Goal: Task Accomplishment & Management: Use online tool/utility

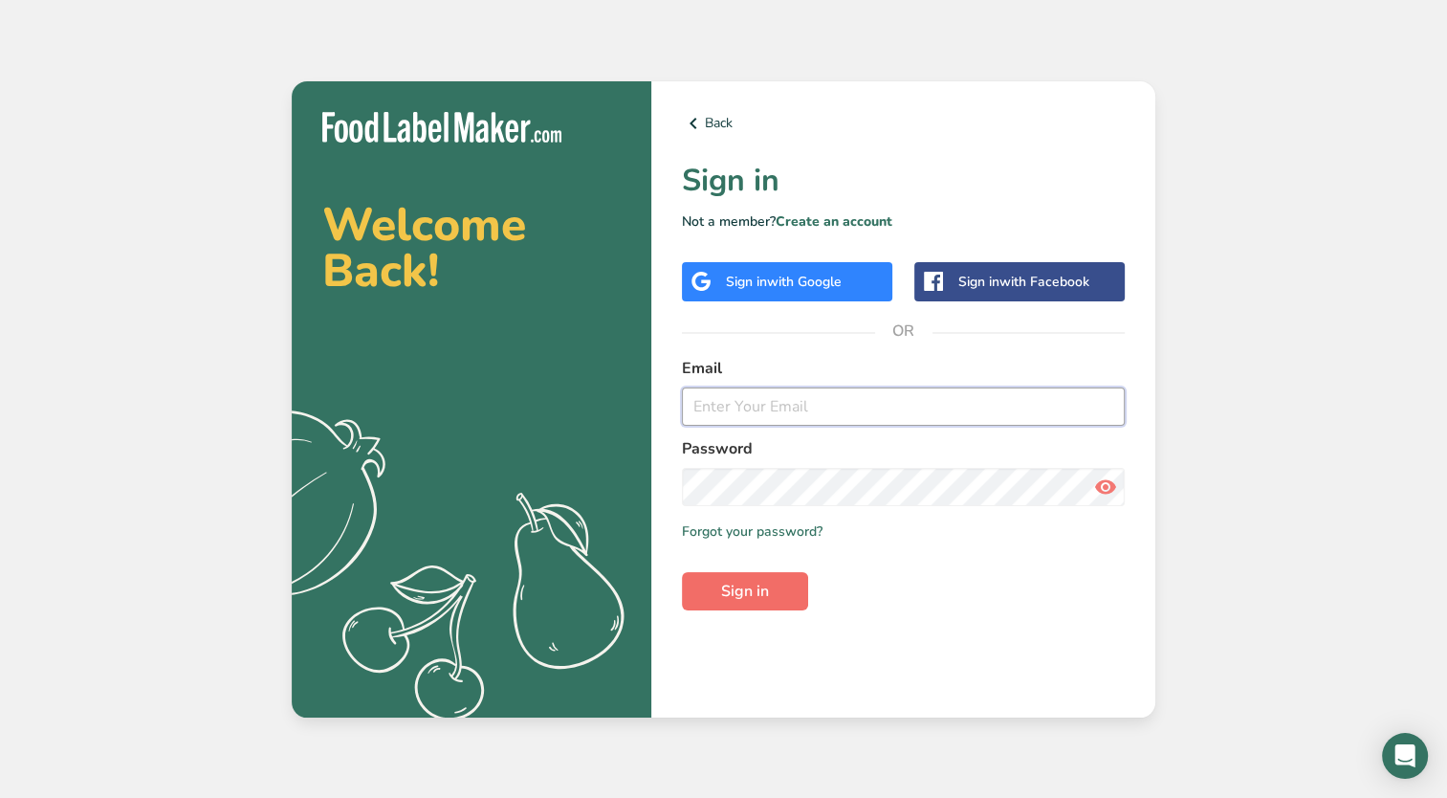
type input "[EMAIL_ADDRESS][DOMAIN_NAME]"
click at [758, 597] on span "Sign in" at bounding box center [745, 591] width 48 height 23
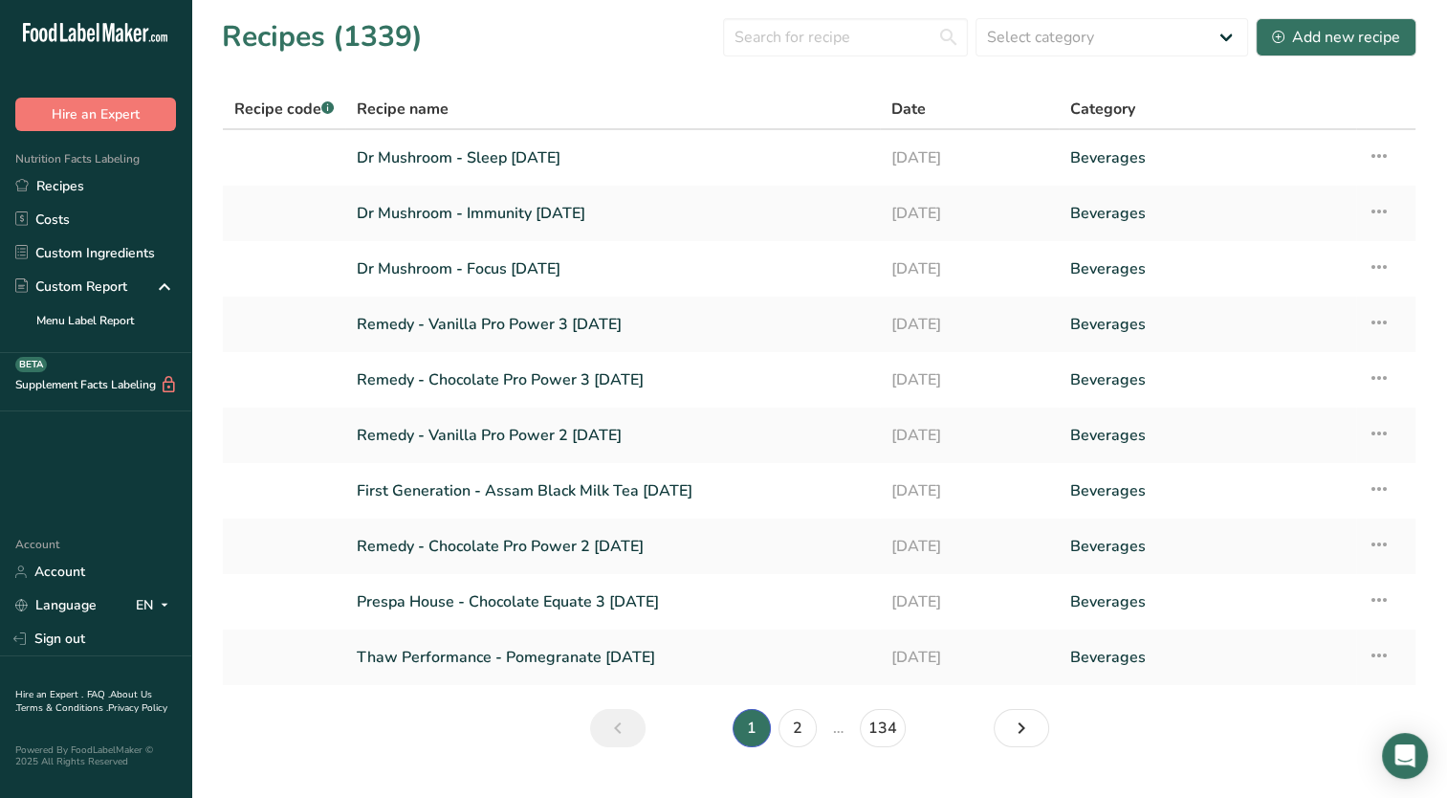
click at [466, 717] on section "Recipes (1339) Select category All Baked Goods [GEOGRAPHIC_DATA] Confectionery …" at bounding box center [819, 389] width 1256 height 778
click at [790, 727] on link "2" at bounding box center [798, 728] width 38 height 38
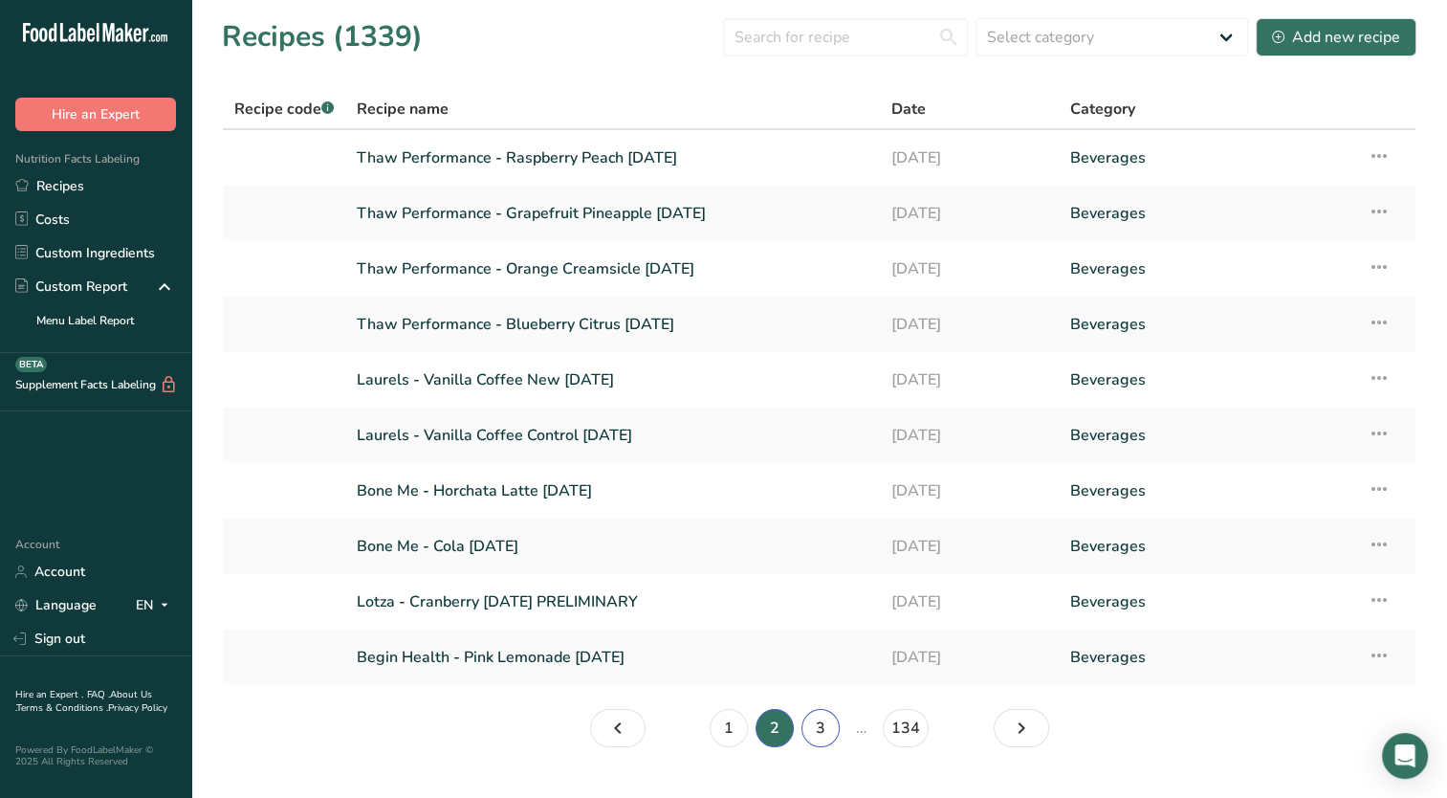
click at [817, 739] on link "3" at bounding box center [821, 728] width 38 height 38
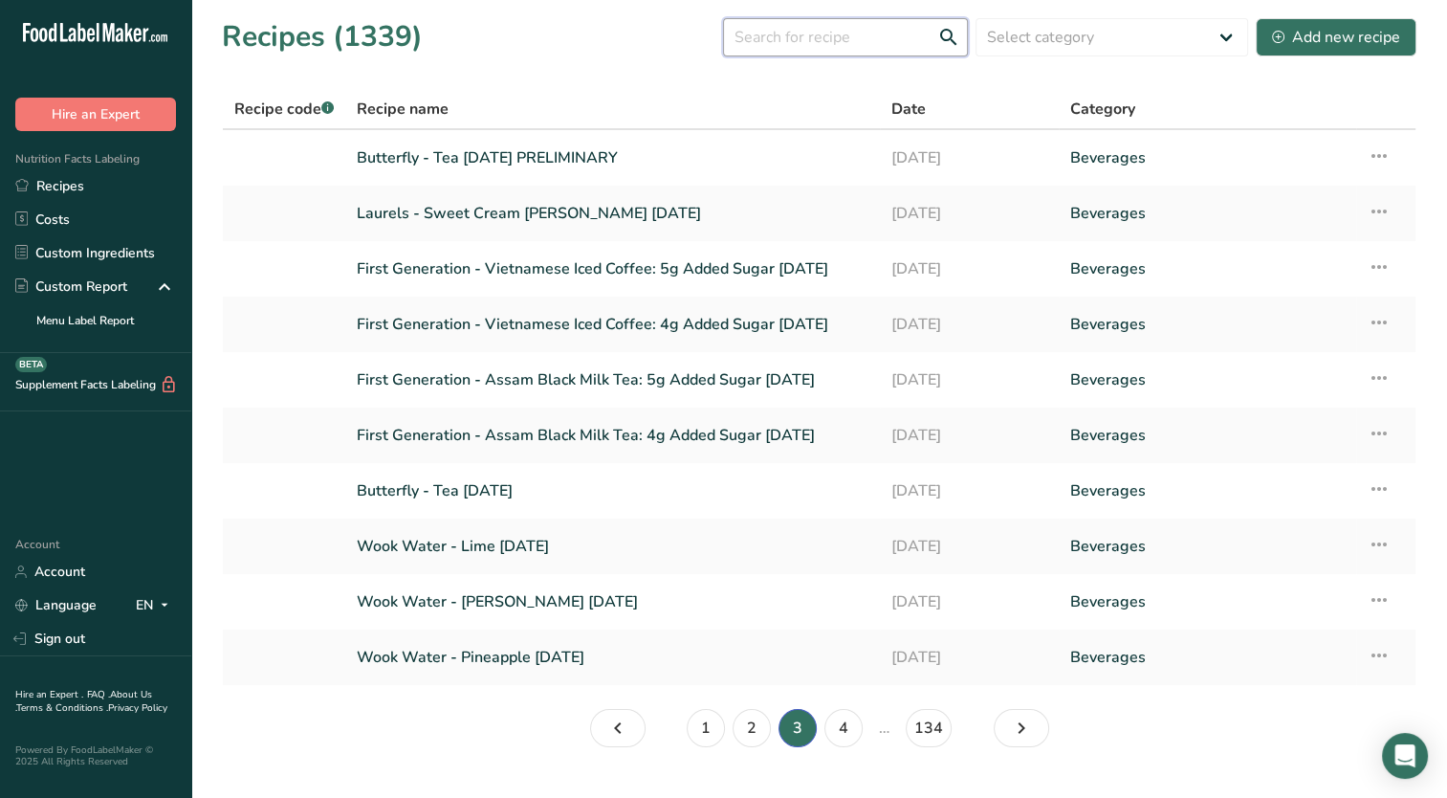
click at [781, 44] on input "text" at bounding box center [845, 37] width 245 height 38
type input "bone"
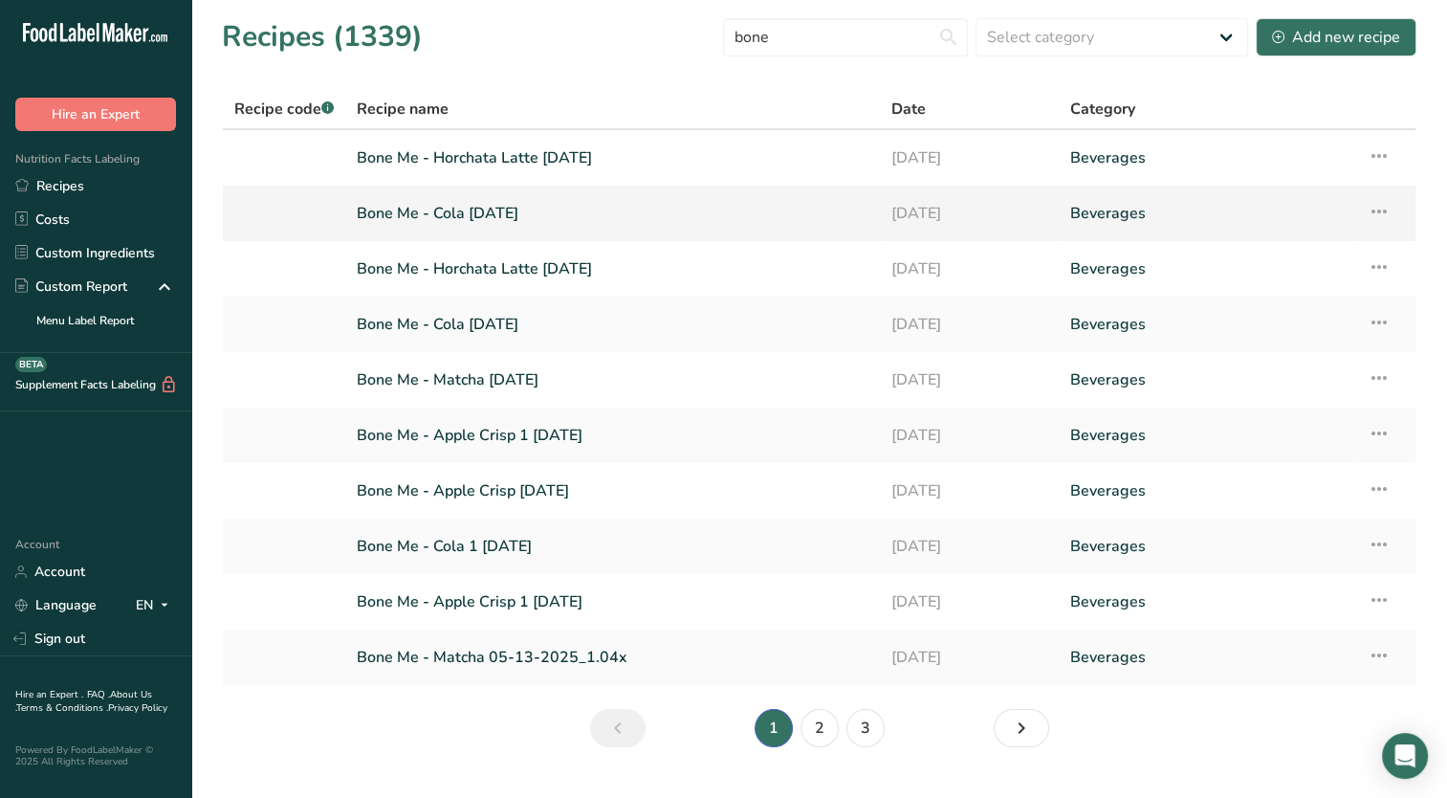
click at [523, 228] on link "Bone Me - Cola [DATE]" at bounding box center [613, 213] width 512 height 40
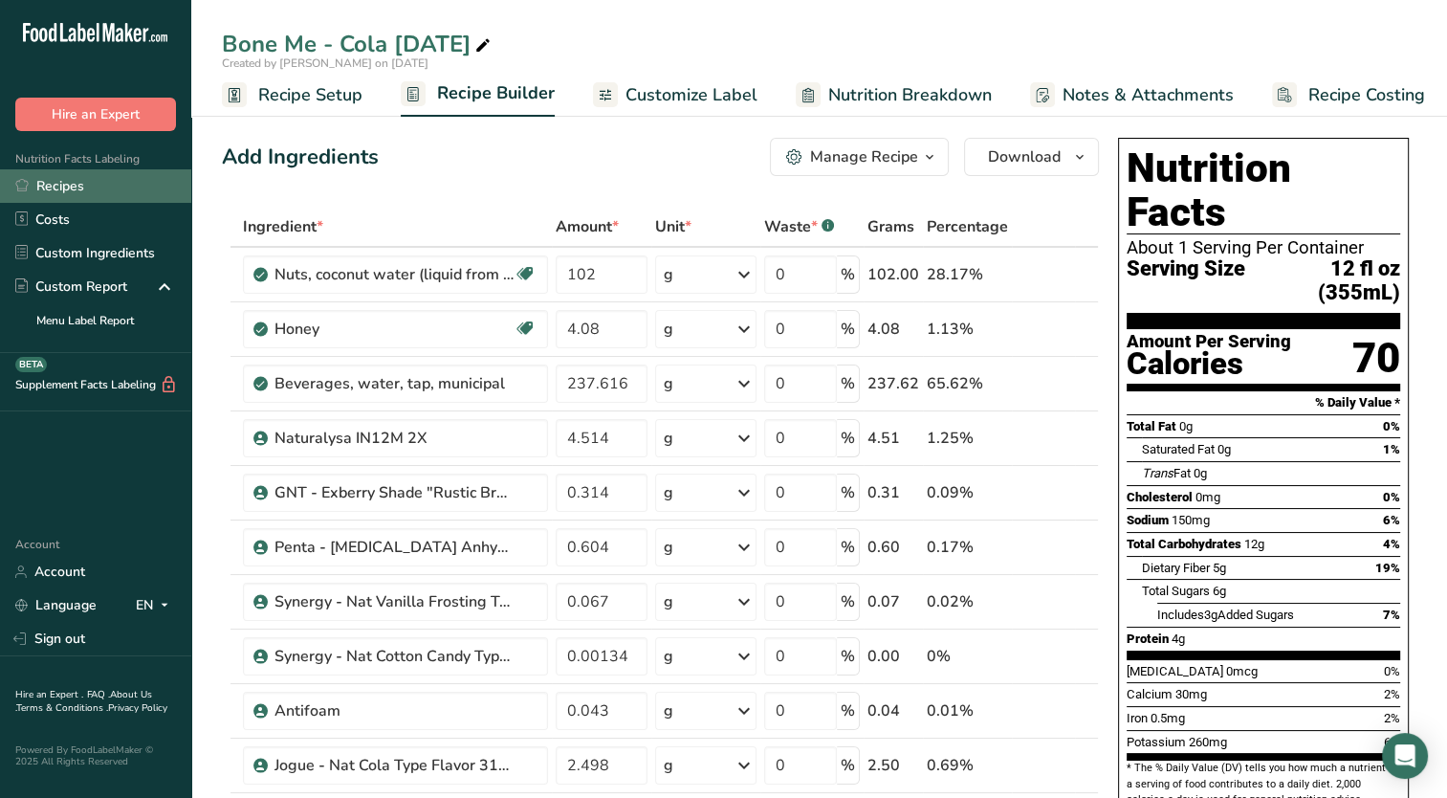
click at [84, 187] on link "Recipes" at bounding box center [95, 185] width 191 height 33
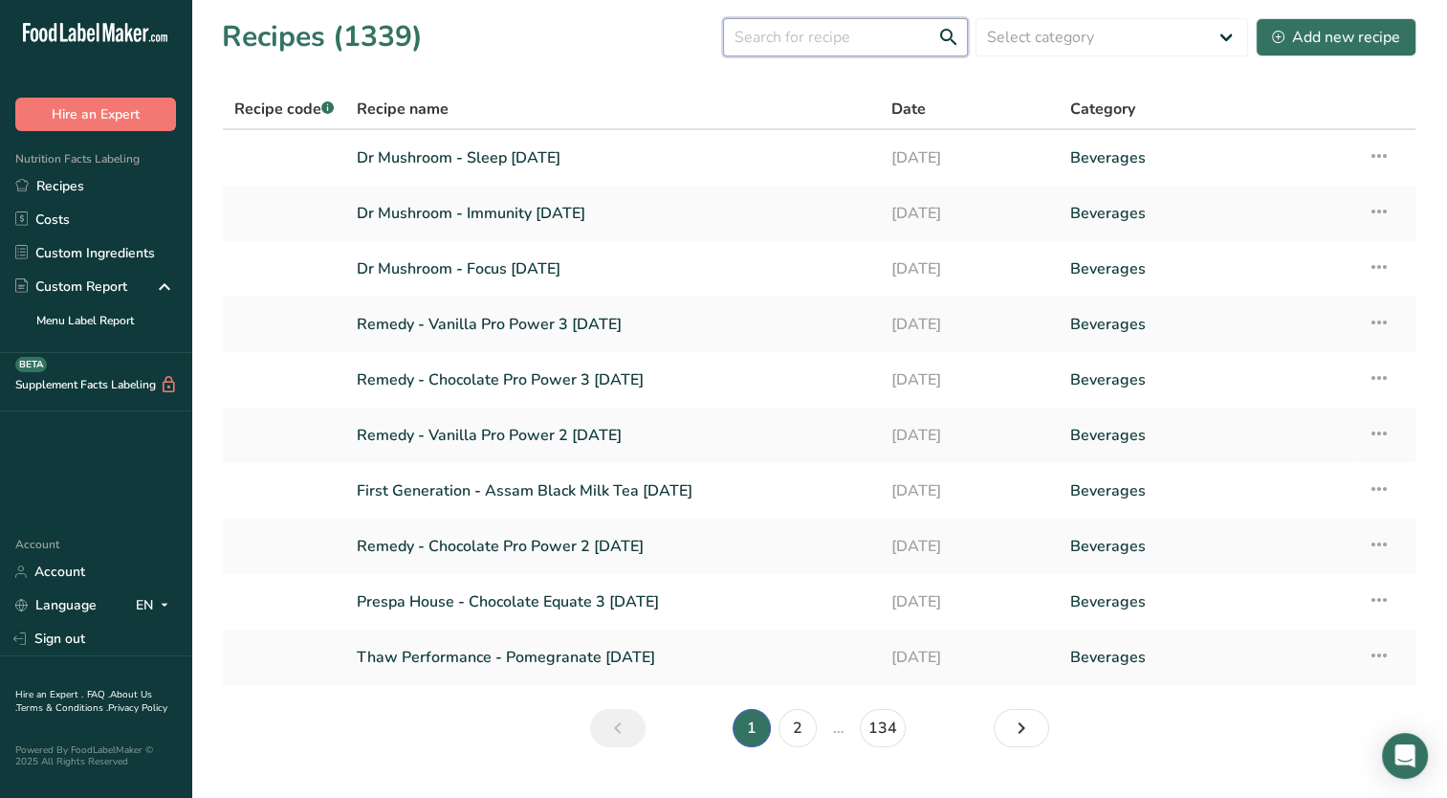
click at [848, 36] on input "text" at bounding box center [845, 37] width 245 height 38
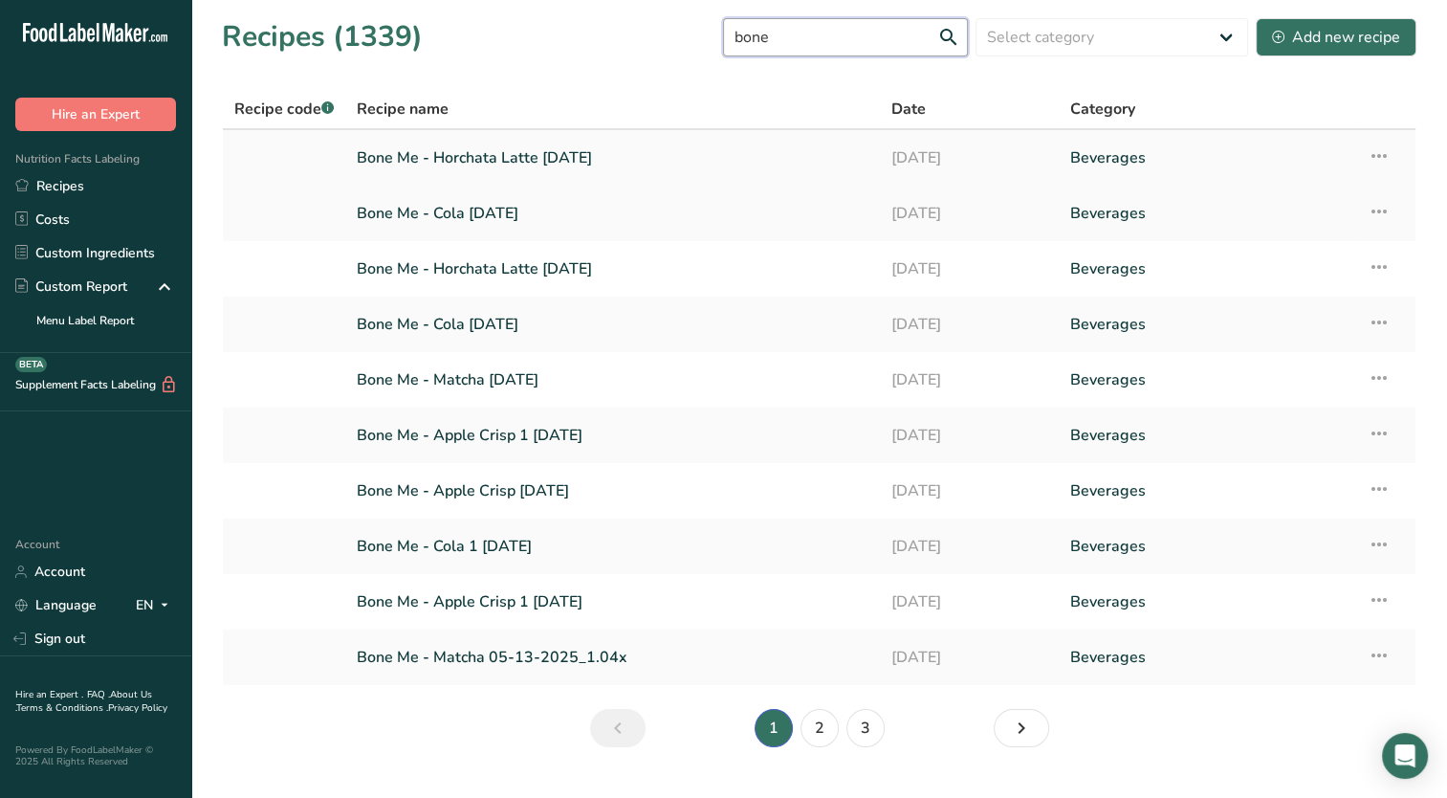
type input "bone"
click at [580, 151] on link "Bone Me - Horchata Latte [DATE]" at bounding box center [613, 158] width 512 height 40
